Goal: Information Seeking & Learning: Learn about a topic

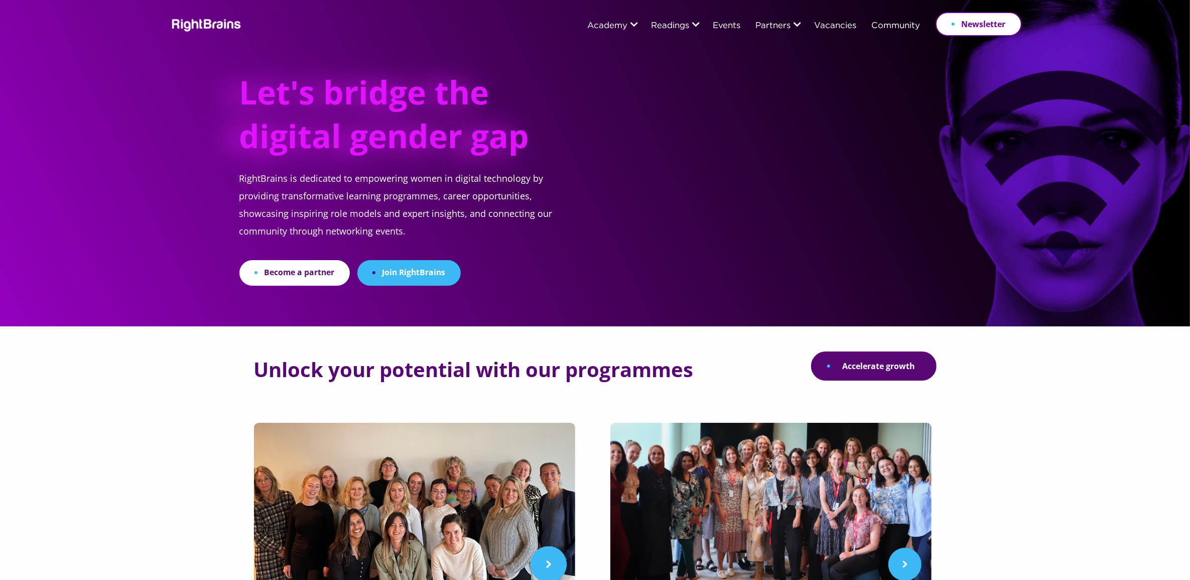
click at [445, 473] on img at bounding box center [414, 509] width 321 height 173
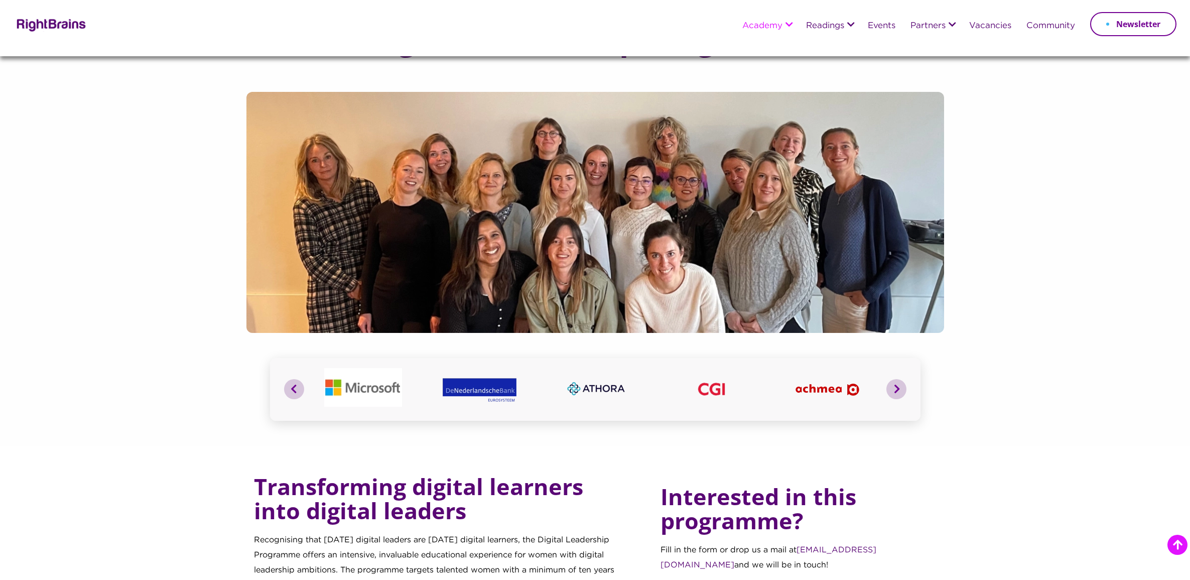
scroll to position [565, 0]
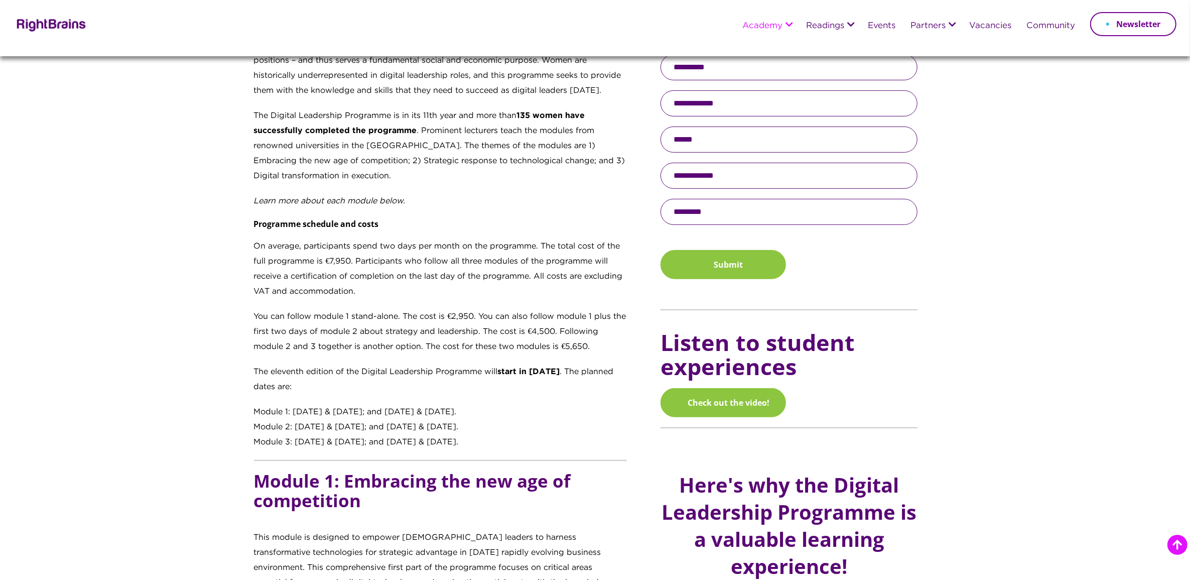
drag, startPoint x: 0, startPoint y: 0, endPoint x: 479, endPoint y: 435, distance: 647.5
click at [479, 435] on div "Transforming digital learners into digital leaders Recognising that tomorrow’s …" at bounding box center [441, 180] width 374 height 540
copy div "Module 1: 14 & 15 October 2025; and 19 & 20 November 2025. Module 2: 16 & 17 De…"
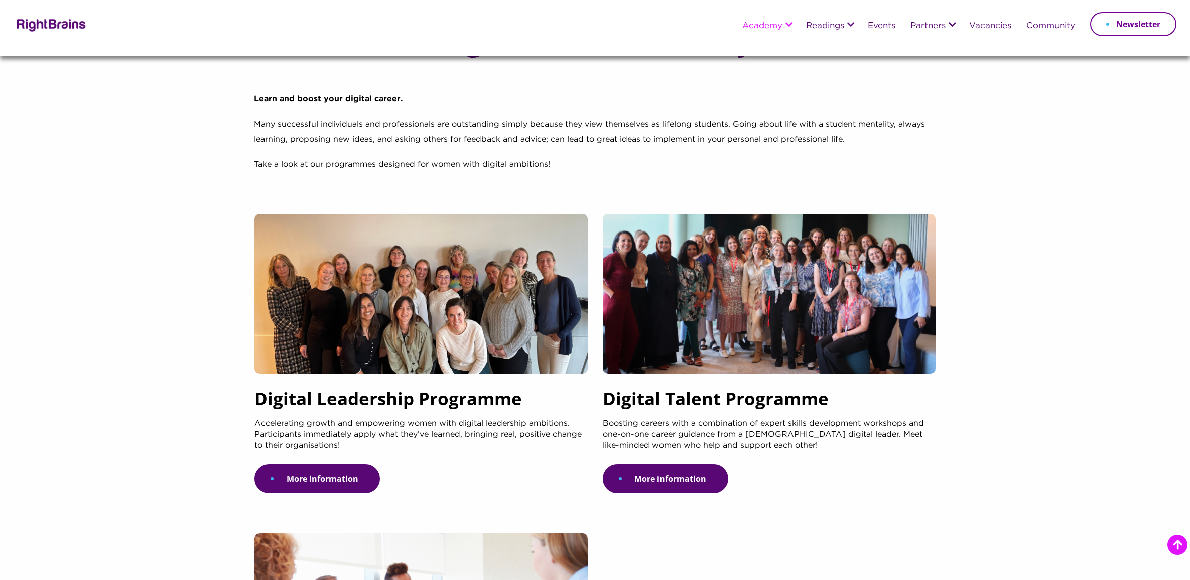
scroll to position [188, 0]
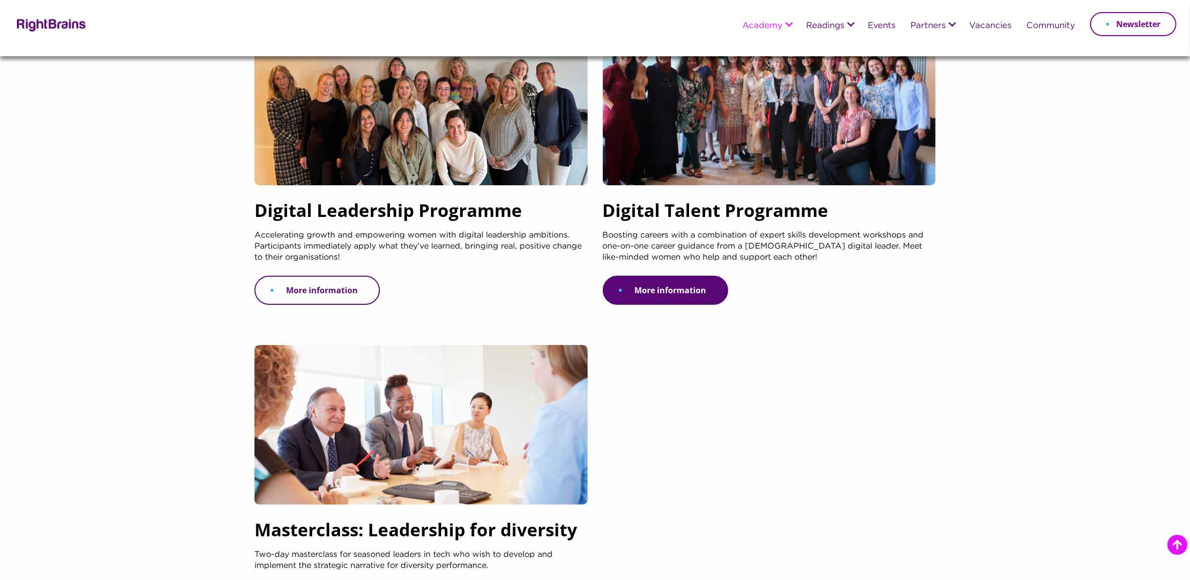
click at [342, 290] on link "More information" at bounding box center [318, 290] width 126 height 29
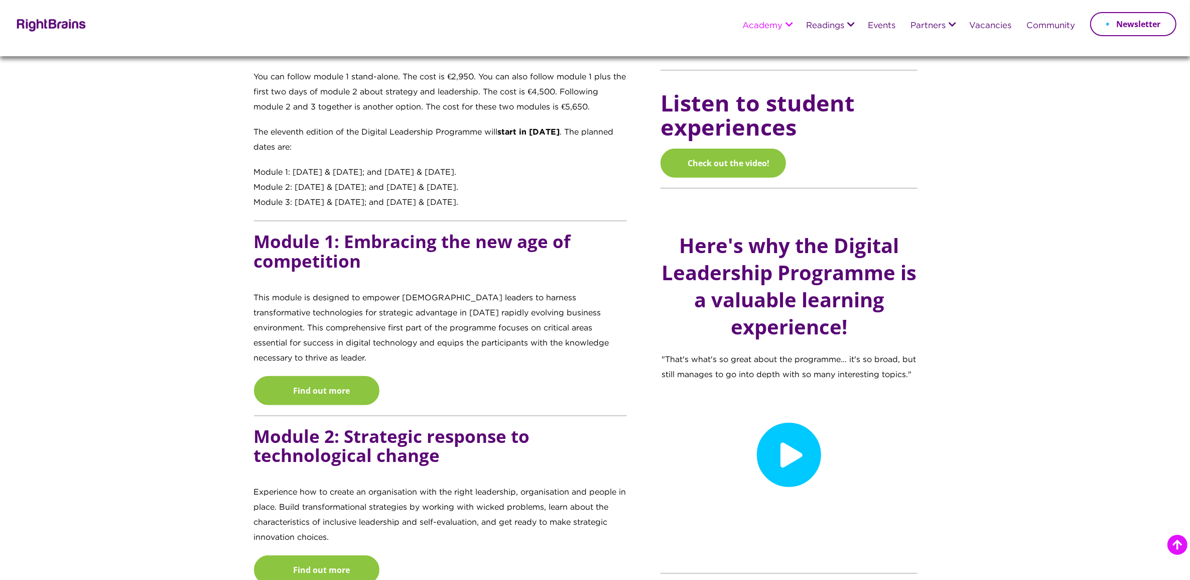
scroll to position [816, 0]
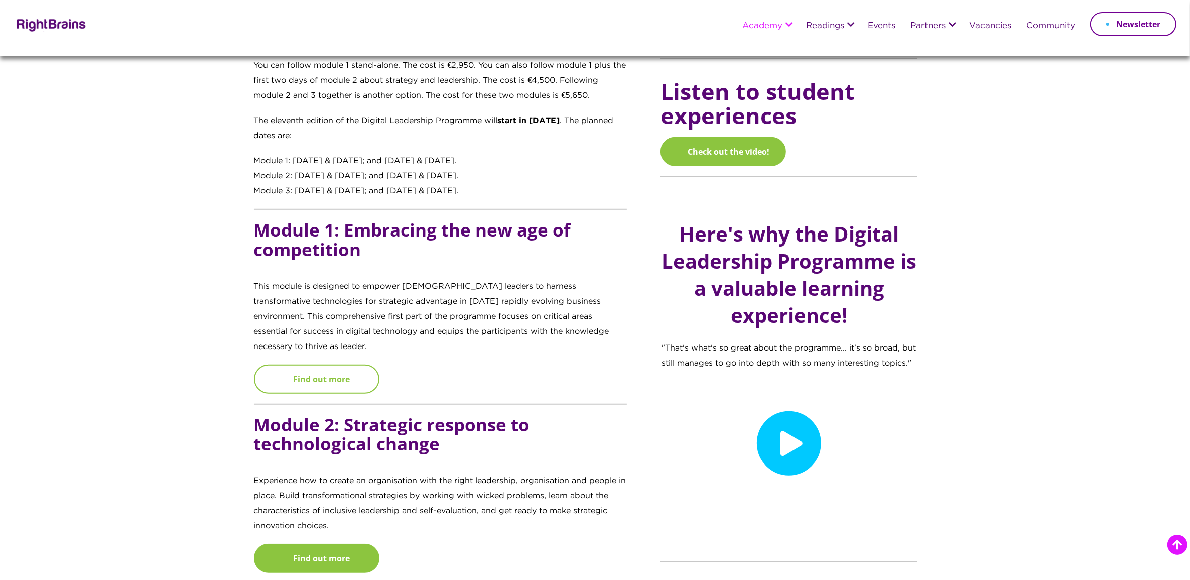
click at [335, 365] on link "Find out more" at bounding box center [317, 378] width 126 height 29
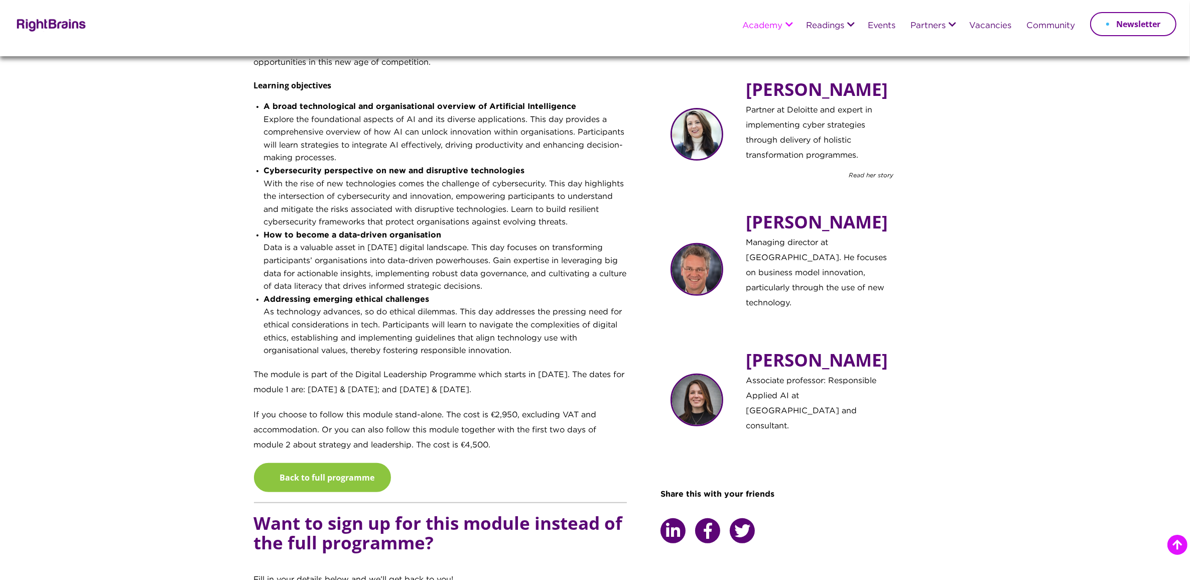
scroll to position [502, 0]
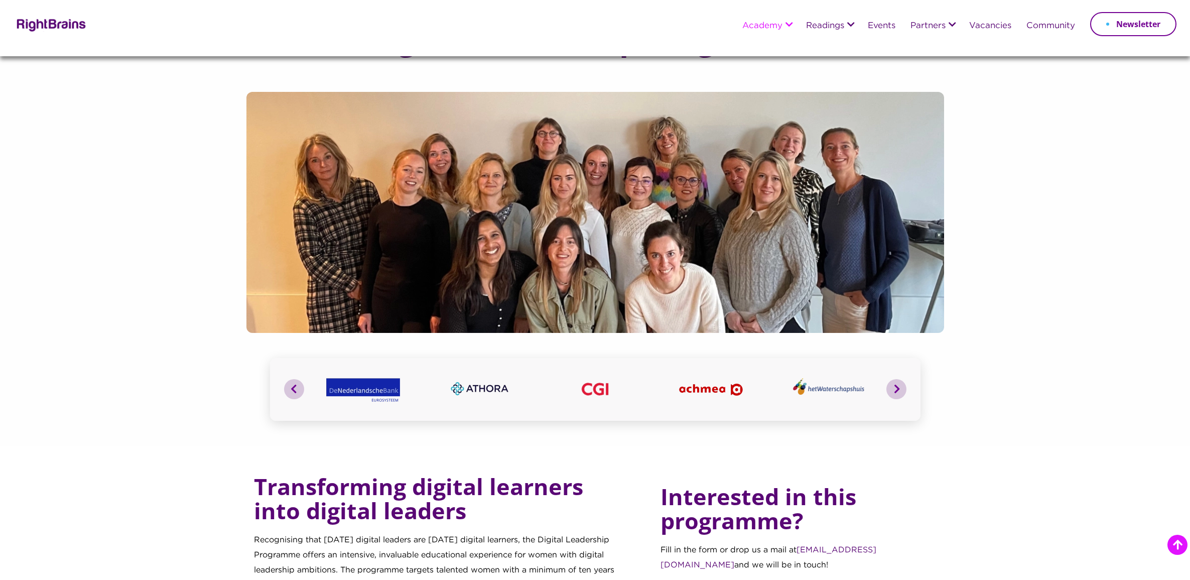
scroll to position [941, 0]
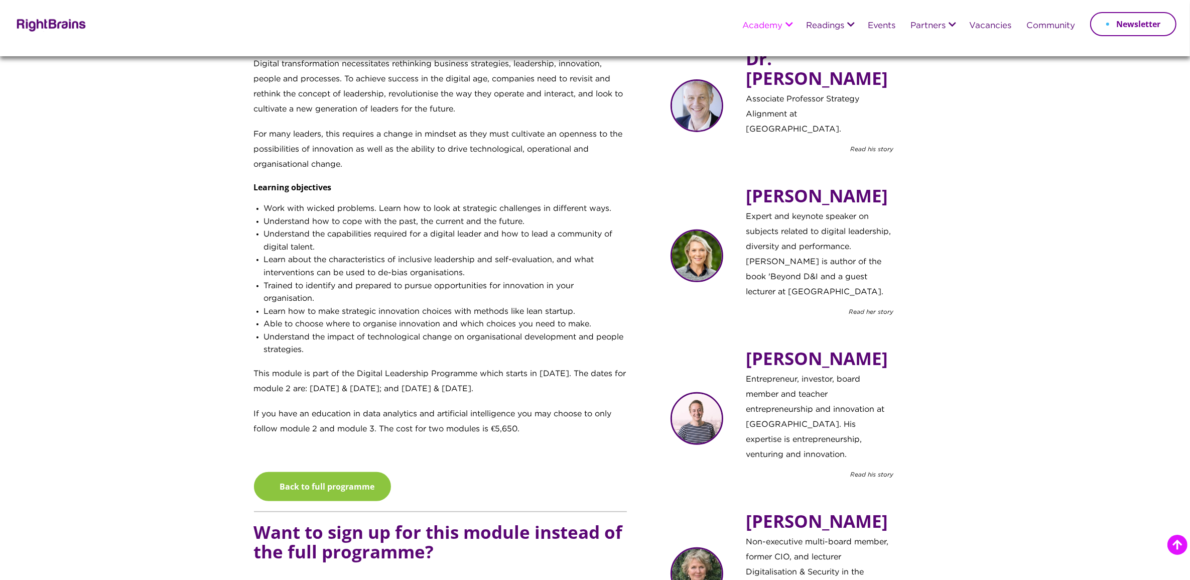
scroll to position [502, 0]
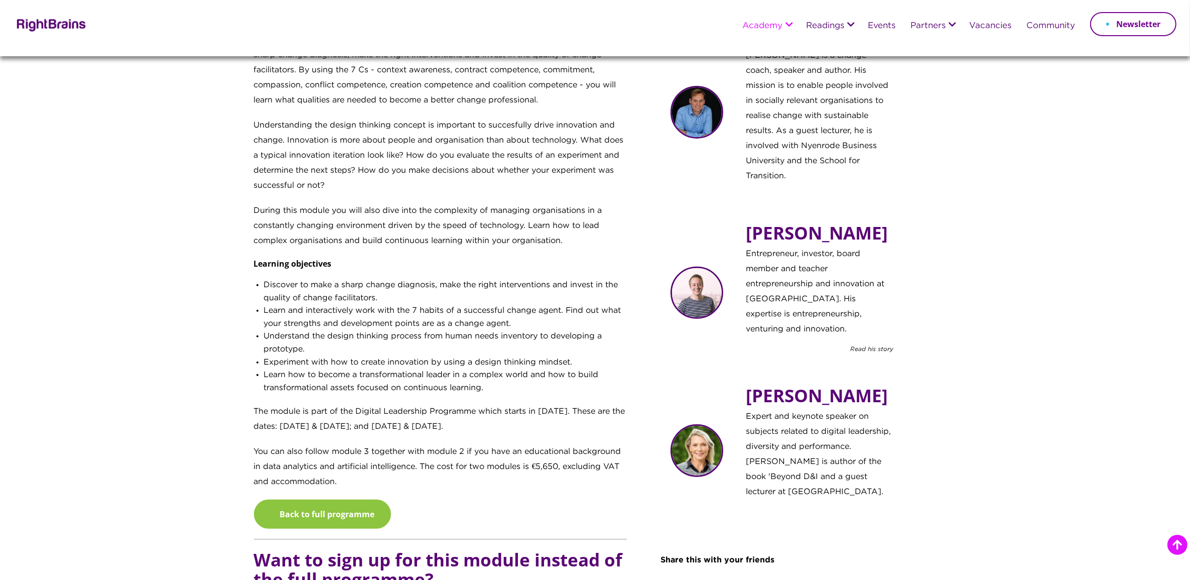
scroll to position [439, 0]
